Goal: Browse casually: Explore the website without a specific task or goal

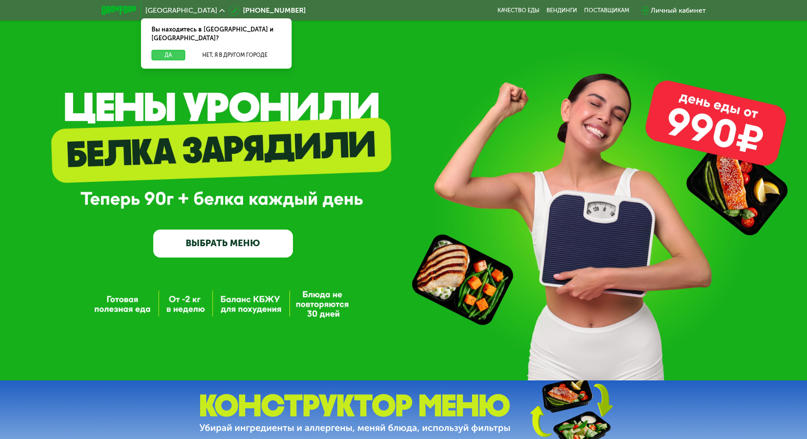
click at [174, 50] on button "Да" at bounding box center [168, 55] width 34 height 11
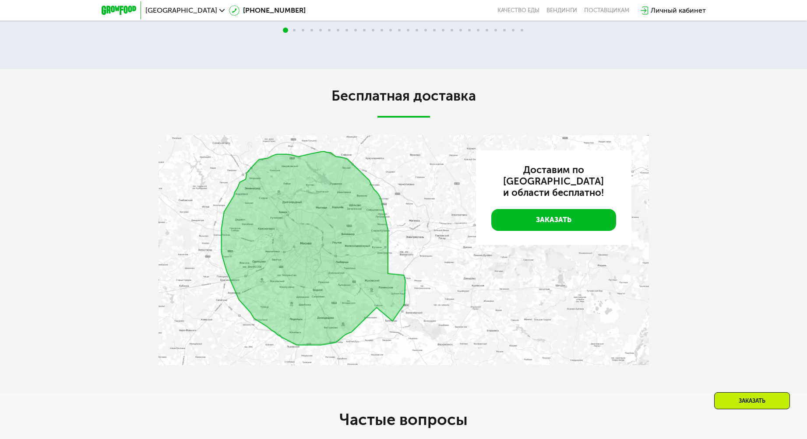
scroll to position [1838, 0]
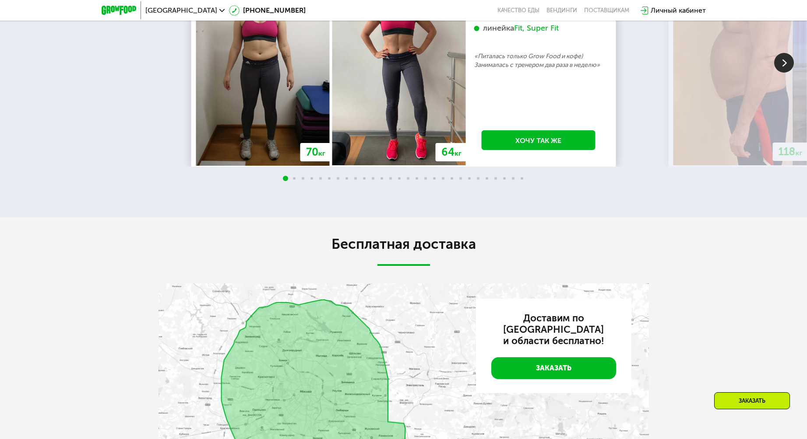
scroll to position [1882, 0]
